Goal: Task Accomplishment & Management: Manage account settings

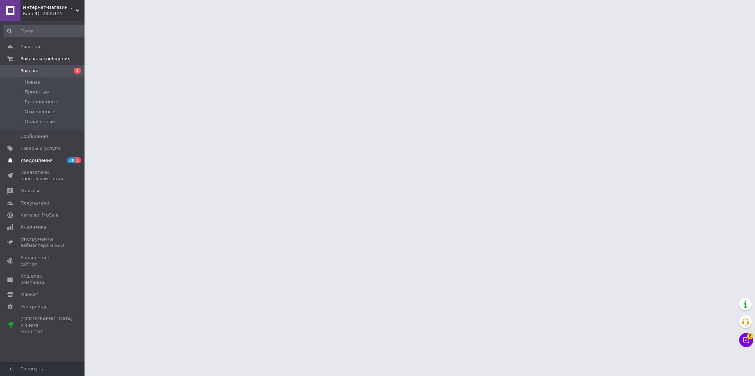
click at [57, 158] on span "Уведомления" at bounding box center [42, 160] width 45 height 6
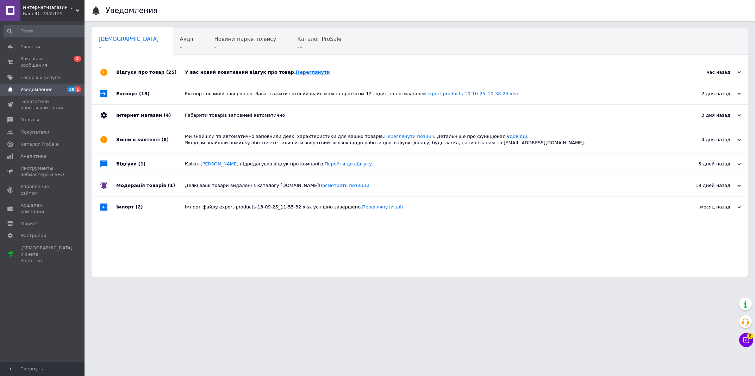
click at [298, 72] on link "Переглянути" at bounding box center [313, 71] width 34 height 5
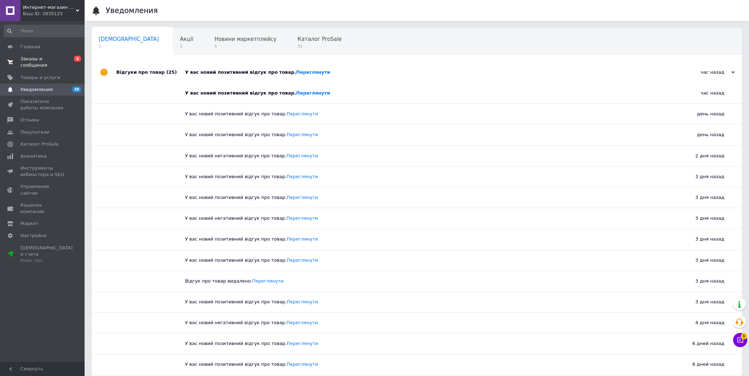
click at [48, 59] on span "Заказы и сообщения" at bounding box center [42, 62] width 45 height 13
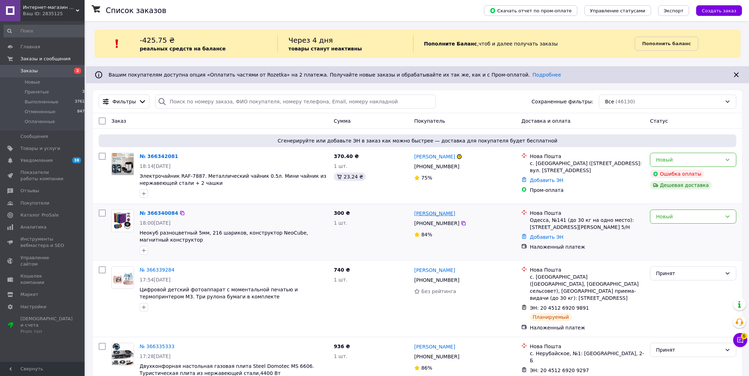
click at [433, 217] on link "Максим Васильєв" at bounding box center [434, 213] width 41 height 7
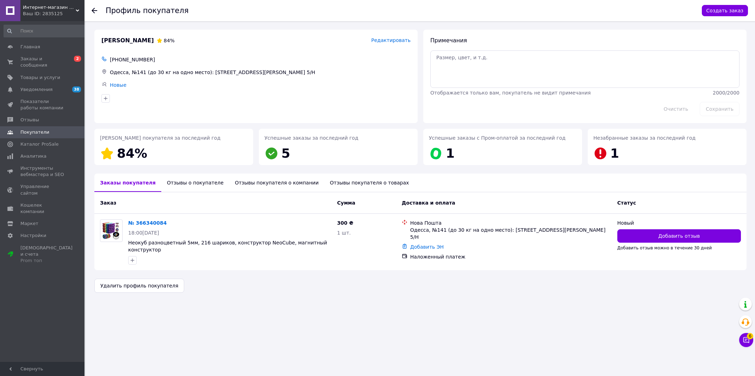
click at [192, 186] on div "Отзывы о покупателе" at bounding box center [195, 182] width 68 height 18
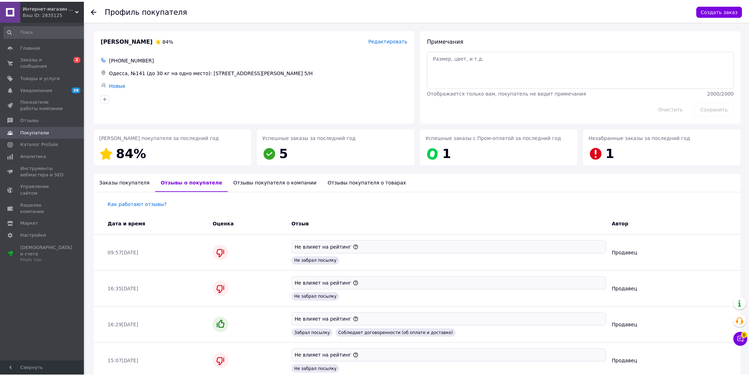
scroll to position [36, 0]
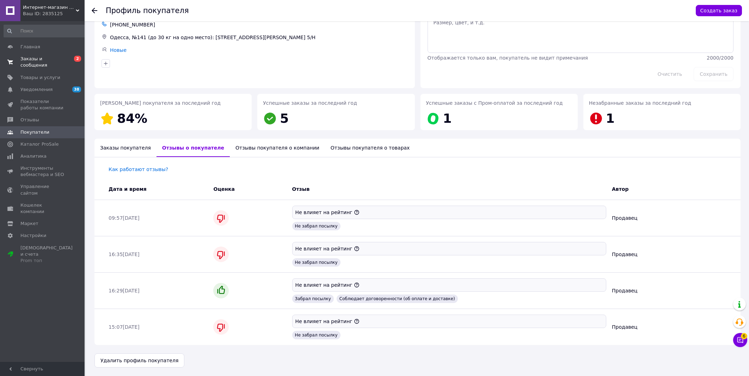
click at [62, 56] on span "Заказы и сообщения" at bounding box center [42, 62] width 45 height 13
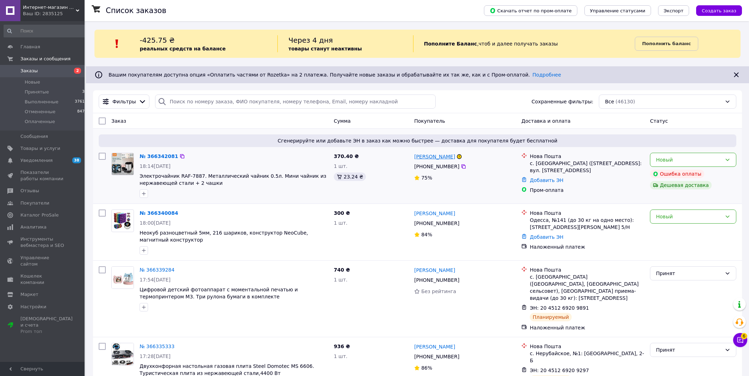
click at [436, 159] on link "Сергей Григорчук" at bounding box center [434, 156] width 41 height 7
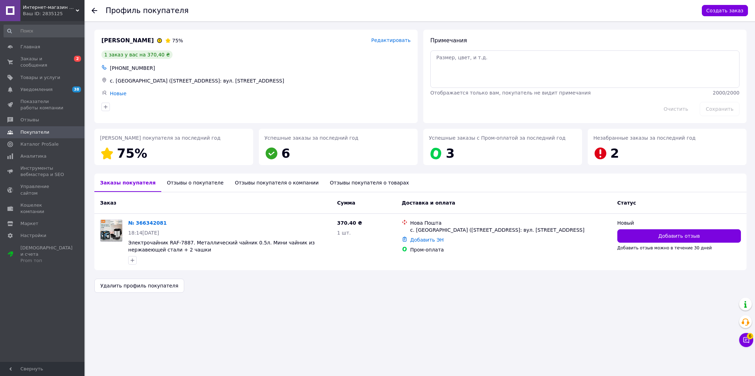
click at [183, 184] on div "Отзывы о покупателе" at bounding box center [195, 182] width 68 height 18
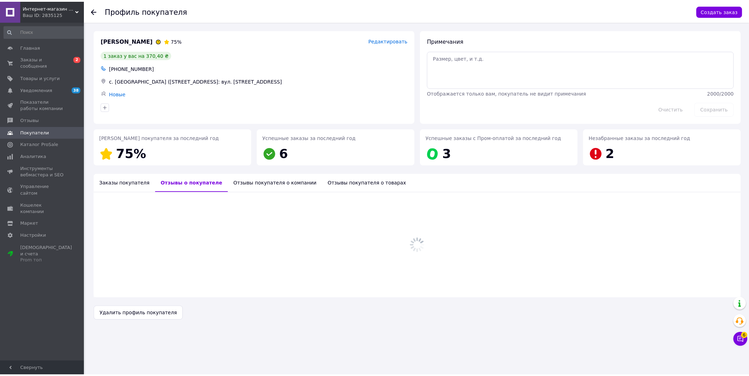
scroll to position [66, 0]
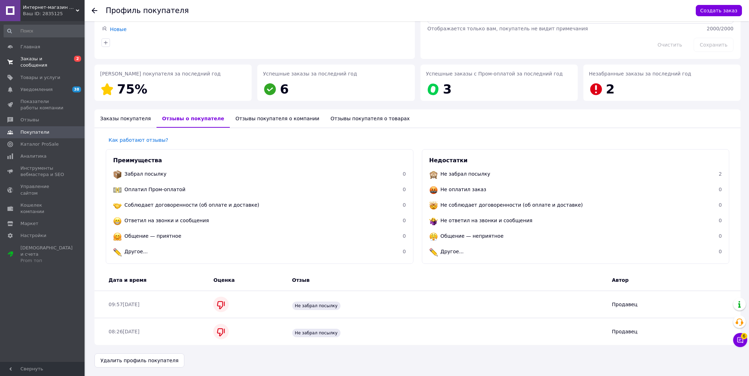
click at [56, 57] on span "Заказы и сообщения" at bounding box center [42, 62] width 45 height 13
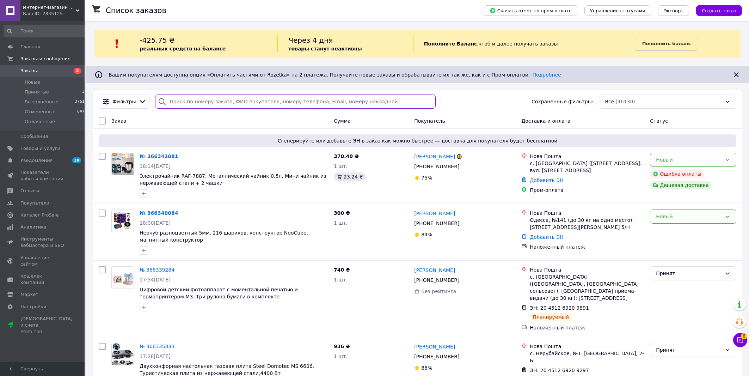
click at [333, 101] on input "search" at bounding box center [295, 101] width 280 height 14
paste input "380976108442"
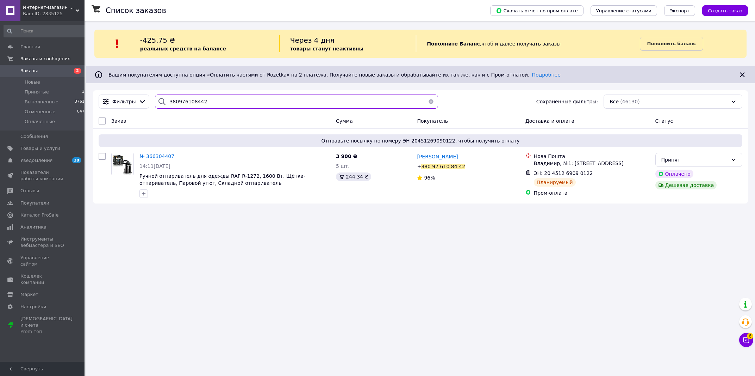
click at [359, 103] on input "380976108442" at bounding box center [296, 101] width 283 height 14
paste input "20451266784497"
type input "20451266784497"
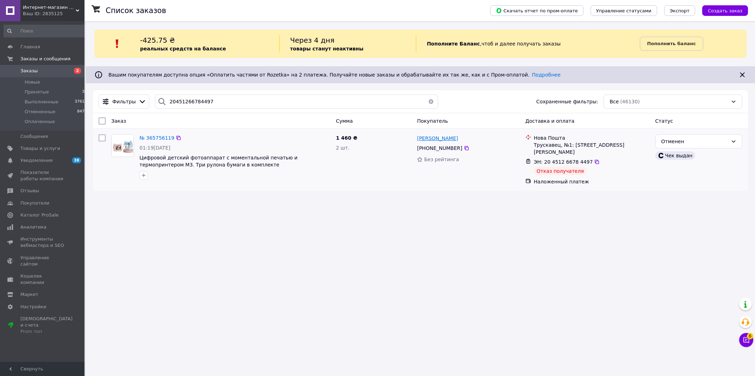
click at [437, 141] on span "Анна Козир" at bounding box center [437, 138] width 41 height 6
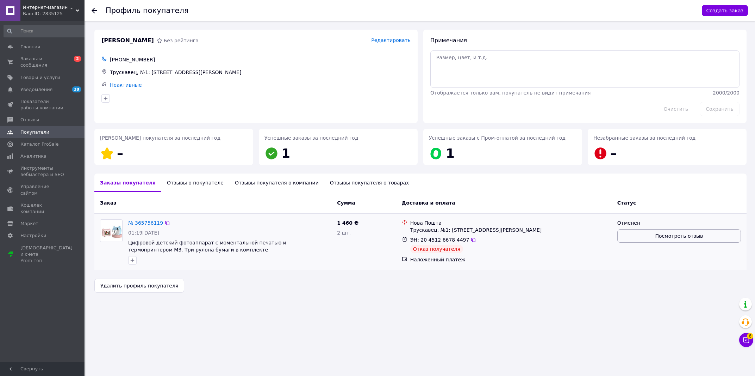
click at [666, 239] on span "Посмотреть отзыв" at bounding box center [679, 235] width 48 height 7
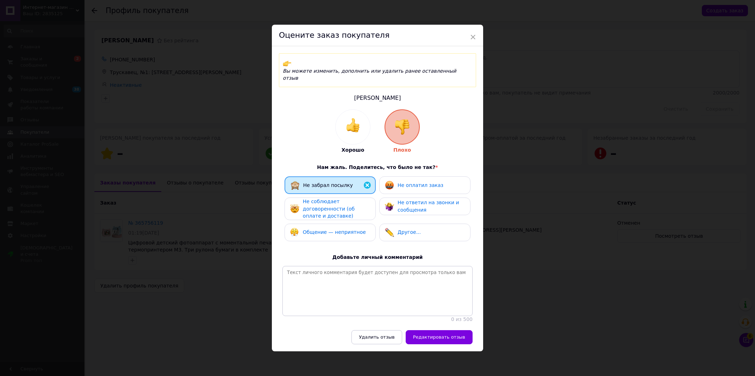
drag, startPoint x: 543, startPoint y: 208, endPoint x: 536, endPoint y: 207, distance: 7.5
click at [542, 208] on div "× Оцените заказ покупателя Вы можете изменить, дополнить или удалить ранее оста…" at bounding box center [377, 188] width 755 height 376
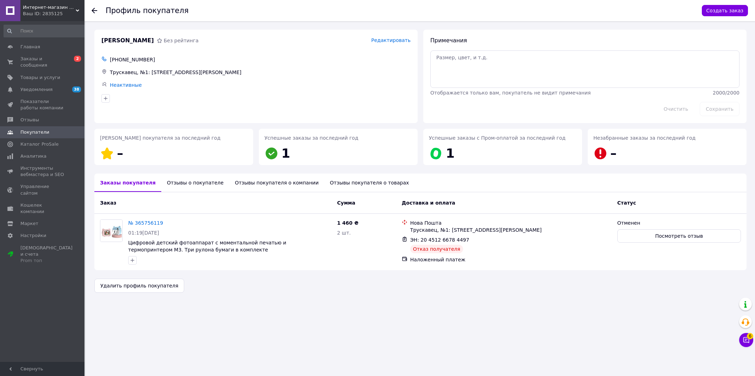
click at [145, 223] on link "№ 365756119" at bounding box center [145, 223] width 35 height 6
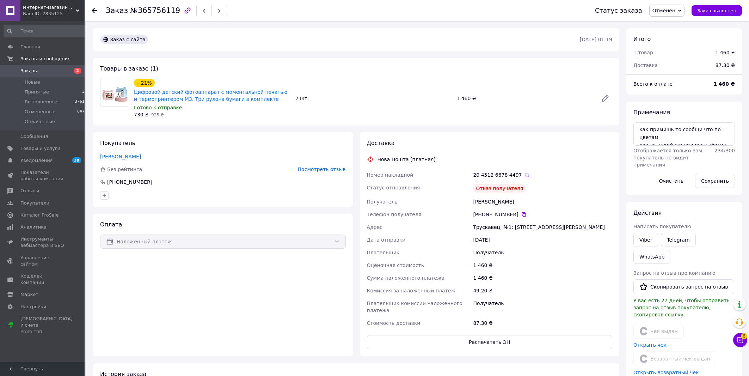
scroll to position [43, 0]
click at [524, 176] on icon at bounding box center [527, 175] width 6 height 6
click at [64, 70] on span "Заказы" at bounding box center [42, 71] width 45 height 6
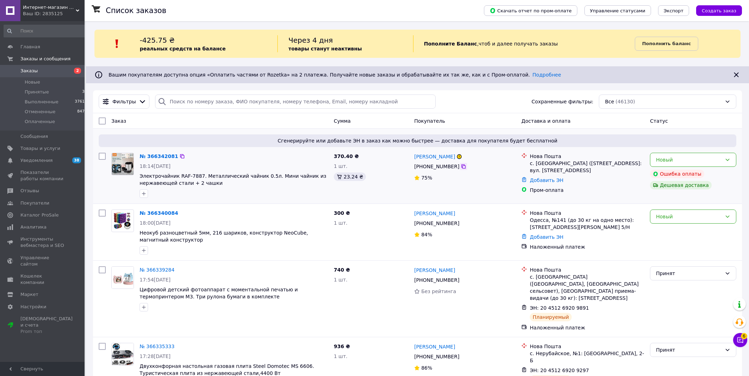
click at [461, 167] on icon at bounding box center [463, 166] width 4 height 4
click at [460, 227] on div at bounding box center [463, 222] width 7 height 7
click at [460, 226] on icon at bounding box center [463, 223] width 6 height 6
click at [43, 92] on span "Принятые" at bounding box center [37, 92] width 24 height 6
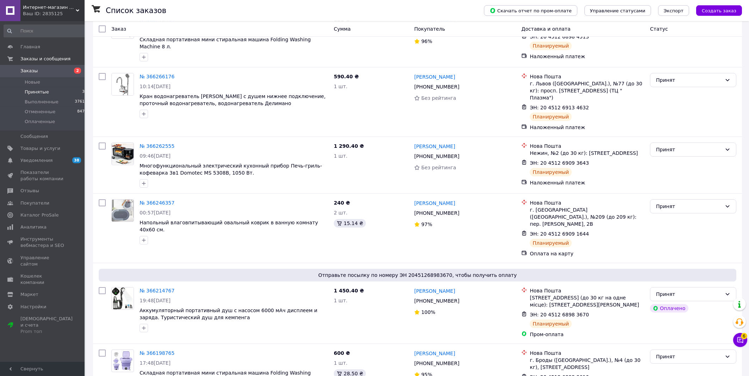
scroll to position [1951, 0]
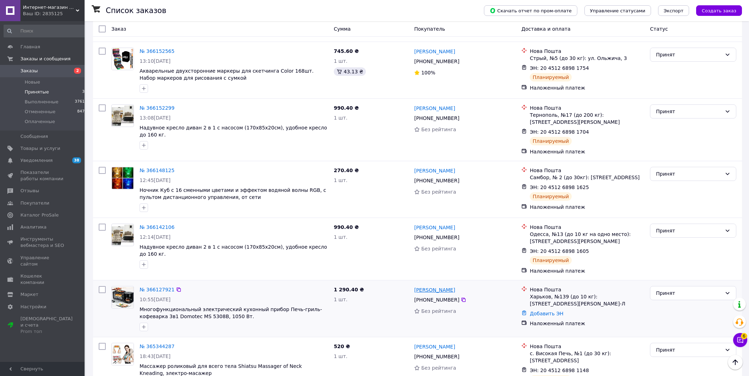
click at [440, 286] on link "[PERSON_NAME]" at bounding box center [434, 289] width 41 height 7
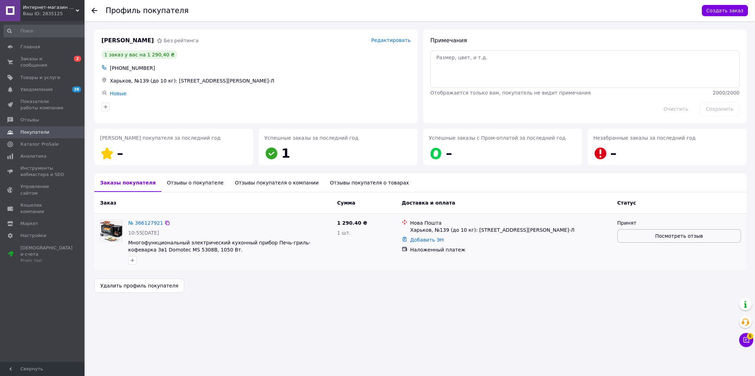
click at [640, 225] on div "Принят" at bounding box center [680, 222] width 124 height 7
click at [647, 234] on button "Посмотреть отзыв" at bounding box center [680, 235] width 124 height 13
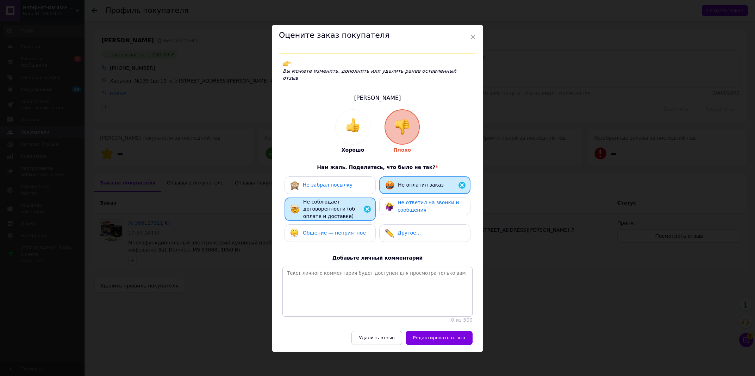
click at [537, 261] on div "× Оцените заказ покупателя Вы можете изменить, дополнить или удалить ранее оста…" at bounding box center [377, 188] width 755 height 376
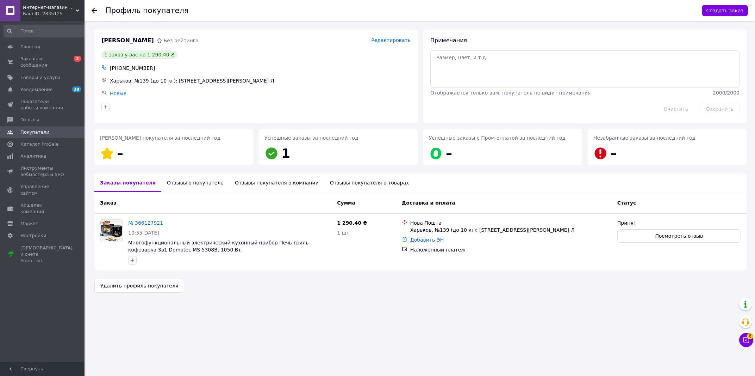
click at [179, 187] on div "Отзывы о покупателе" at bounding box center [195, 182] width 68 height 18
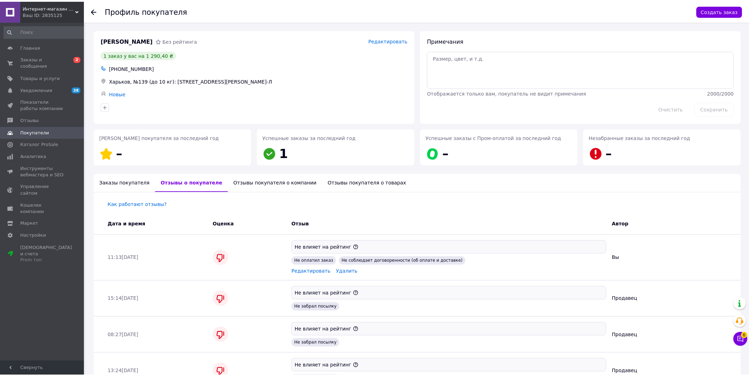
scroll to position [46, 0]
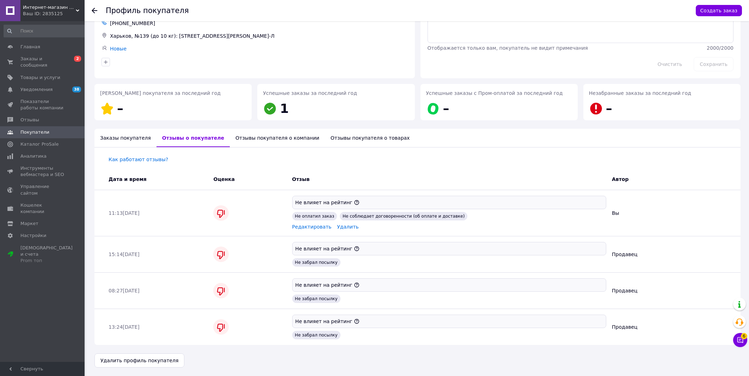
click at [128, 141] on div "Заказы покупателя" at bounding box center [125, 138] width 62 height 18
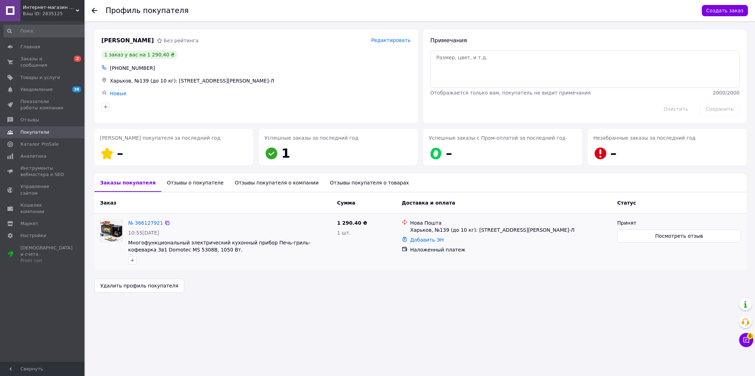
click at [160, 219] on div "№ 366127921" at bounding box center [230, 222] width 205 height 8
click at [146, 222] on link "№ 366127921" at bounding box center [145, 223] width 35 height 6
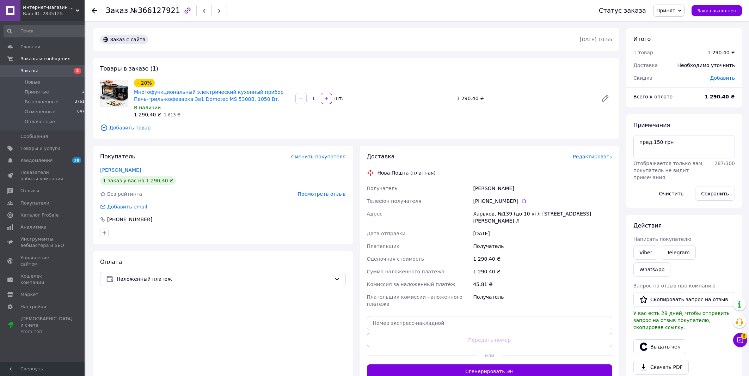
click at [672, 11] on span "Принят" at bounding box center [665, 11] width 19 height 6
click at [678, 36] on li "Отменен" at bounding box center [671, 35] width 37 height 11
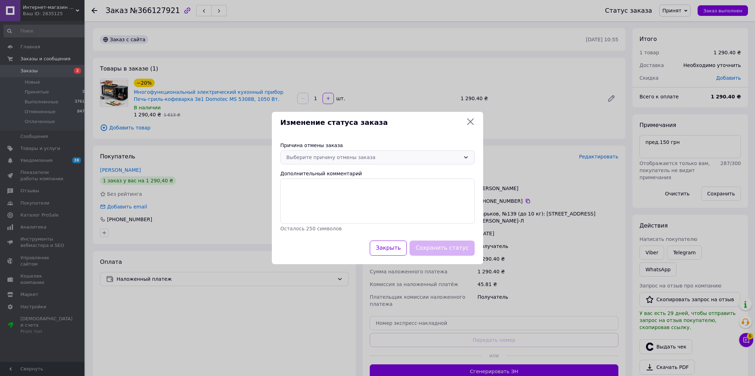
click at [353, 158] on div "Выберите причину отмены заказа" at bounding box center [373, 157] width 174 height 8
click at [335, 197] on li "Оплата не поступила" at bounding box center [378, 197] width 194 height 13
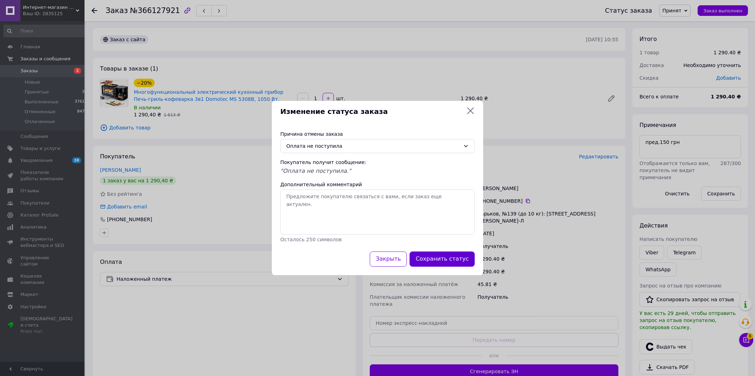
click at [437, 253] on div "Сохранить статус" at bounding box center [442, 259] width 68 height 18
click at [448, 259] on button "Сохранить статус" at bounding box center [442, 258] width 65 height 15
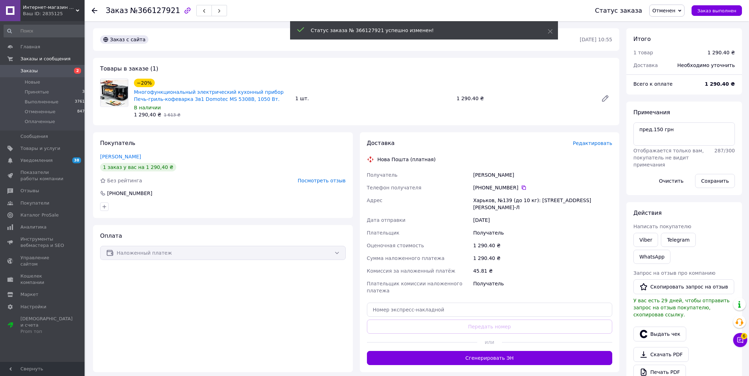
click at [60, 70] on span "Заказы" at bounding box center [42, 71] width 45 height 6
